Goal: Find specific page/section: Find specific page/section

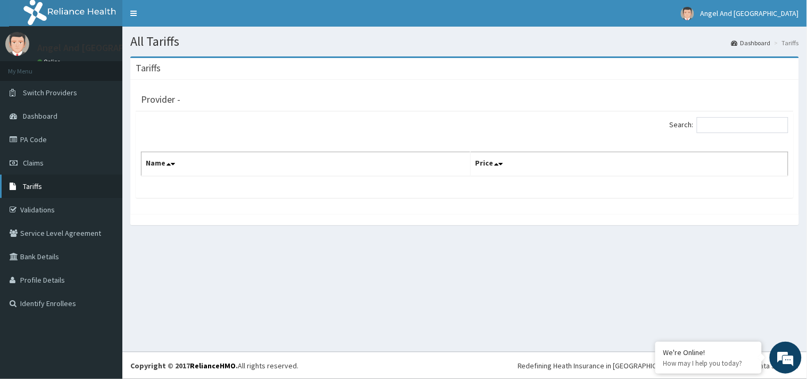
click at [39, 179] on link "Tariffs" at bounding box center [61, 185] width 122 height 23
click at [448, 287] on div "All Tariffs Dashboard Tariffs [GEOGRAPHIC_DATA] Provider - Search: Name Price" at bounding box center [464, 189] width 685 height 325
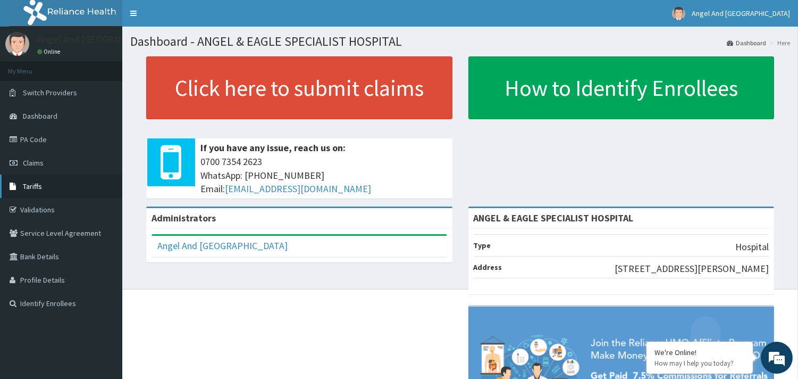
click at [36, 194] on link "Tariffs" at bounding box center [61, 185] width 122 height 23
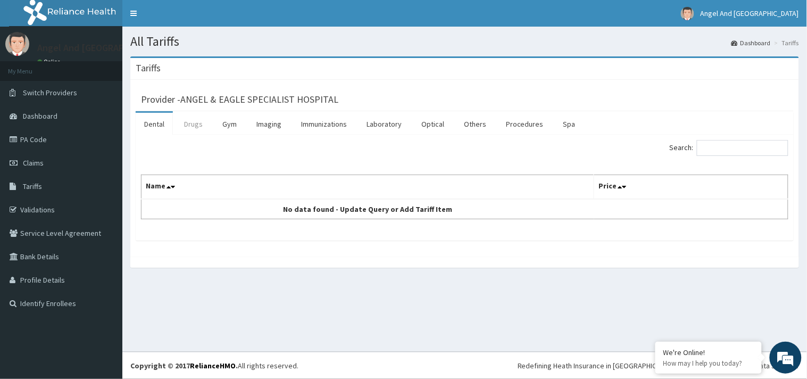
click at [195, 129] on link "Drugs" at bounding box center [194, 124] width 36 height 22
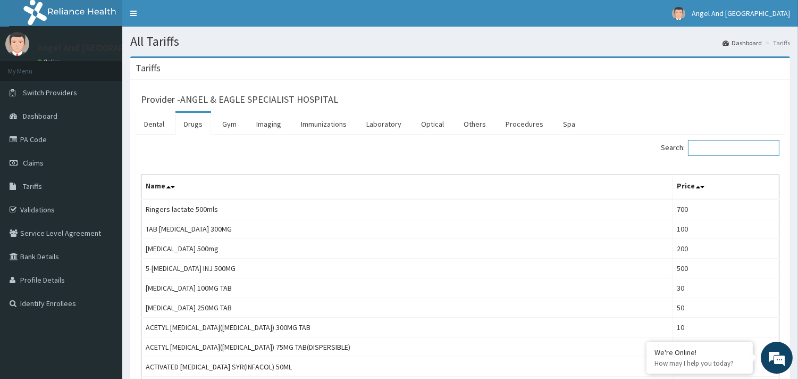
click at [726, 147] on input "Search:" at bounding box center [733, 148] width 91 height 16
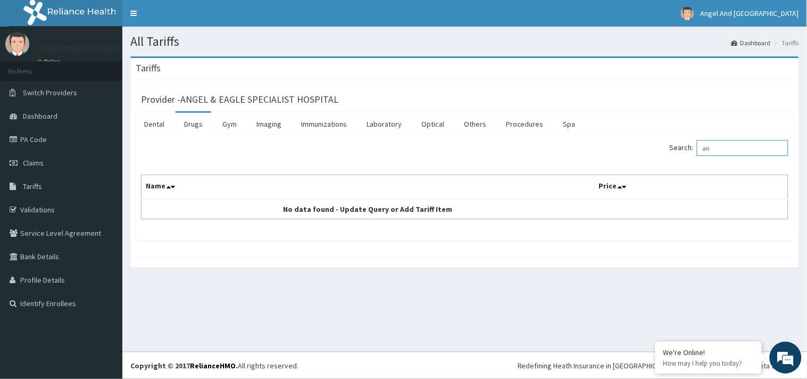
type input "a"
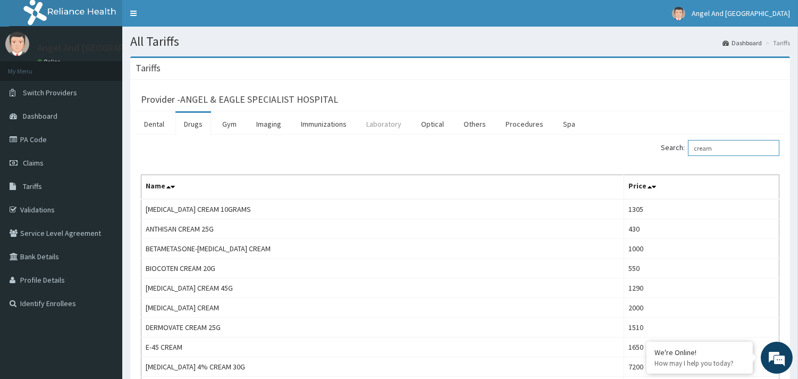
type input "cream"
click at [379, 123] on link "Laboratory" at bounding box center [384, 124] width 52 height 22
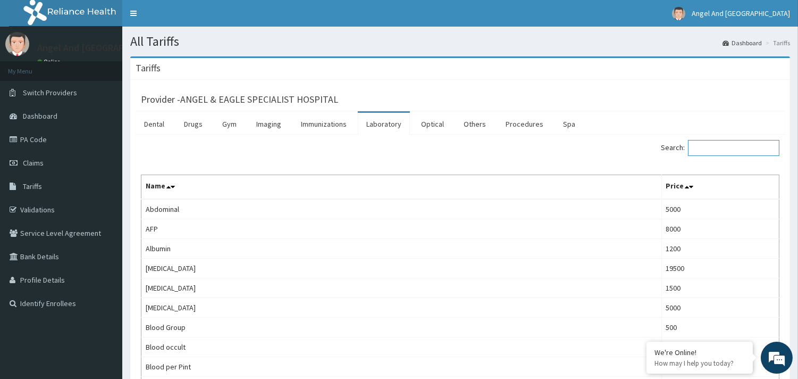
click at [726, 149] on input "Search:" at bounding box center [733, 148] width 91 height 16
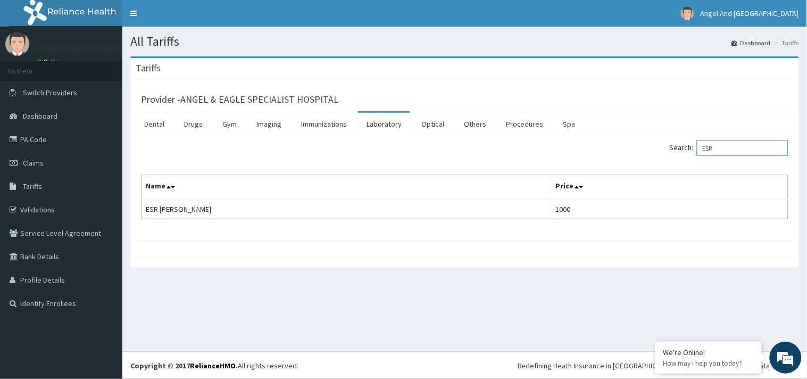
type input "ESR"
